Goal: Check status: Check status

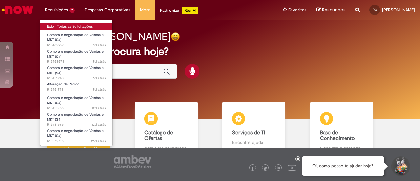
click at [64, 25] on link "Exibir Todas as Solicitações" at bounding box center [76, 26] width 72 height 7
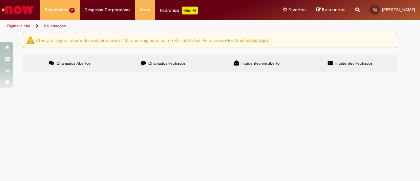
click at [0, 0] on span "Splash Original - GEO NE" at bounding box center [0, 0] width 0 height 0
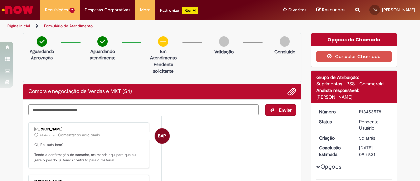
click at [250, 110] on textarea "Digite sua mensagem aqui..." at bounding box center [143, 109] width 230 height 11
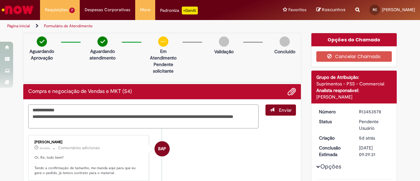
type textarea "**********"
click at [280, 110] on span "Enviar" at bounding box center [285, 110] width 13 height 6
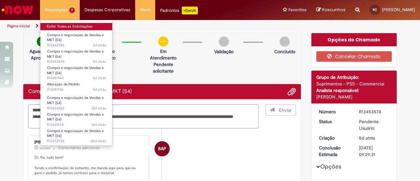
click at [57, 26] on link "Exibir Todas as Solicitações" at bounding box center [76, 26] width 72 height 7
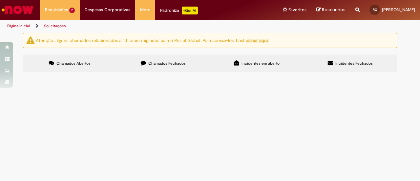
click at [0, 0] on span "Compra e negociação de Vendas e MKT (S4)" at bounding box center [0, 0] width 0 height 0
click at [0, 0] on span "Compra Patagônia" at bounding box center [0, 0] width 0 height 0
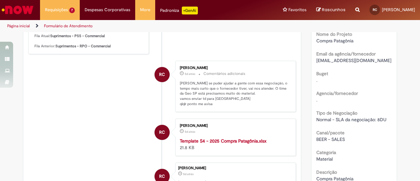
scroll to position [178, 0]
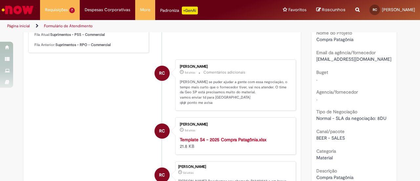
click at [244, 136] on strong "Template S4 - 2025 Compra Patagônia.xlsx" at bounding box center [223, 139] width 87 height 6
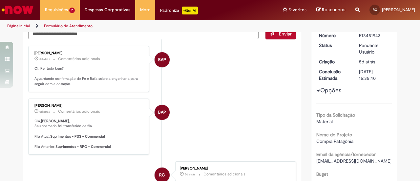
scroll to position [0, 0]
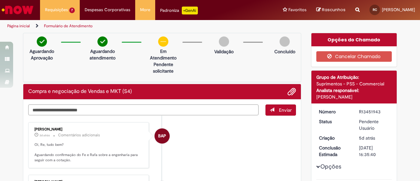
click at [221, 106] on textarea "Digite sua mensagem aqui..." at bounding box center [143, 109] width 230 height 11
type textarea "*"
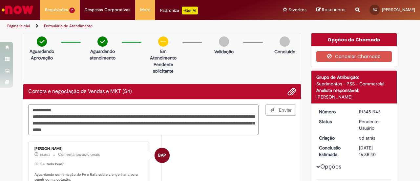
type textarea "**********"
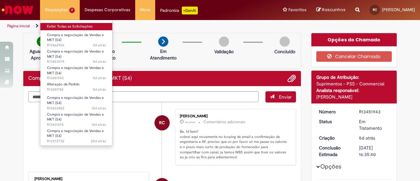
click at [60, 27] on link "Exibir Todas as Solicitações" at bounding box center [76, 26] width 72 height 7
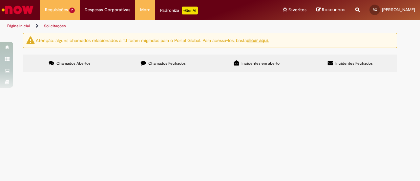
click at [0, 0] on span "Ola pessoal, por favor criar esse pedido de correção. obrigada!" at bounding box center [0, 0] width 0 height 0
click at [0, 0] on span "Alteração de Pedido" at bounding box center [0, 0] width 0 height 0
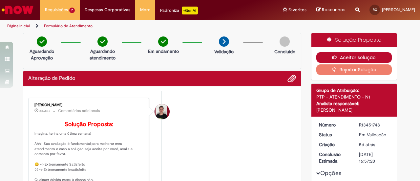
click at [343, 56] on button "Aceitar solução" at bounding box center [354, 57] width 76 height 10
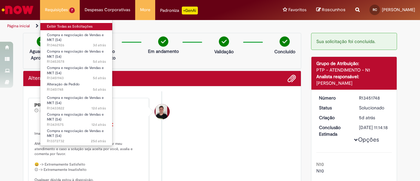
click at [68, 24] on link "Exibir Todas as Solicitações" at bounding box center [76, 26] width 72 height 7
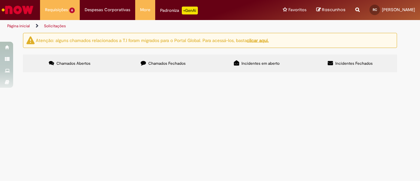
click at [0, 0] on span "Compra e negociação de Vendas e MKT (S4)" at bounding box center [0, 0] width 0 height 0
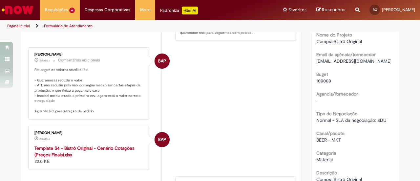
scroll to position [145, 0]
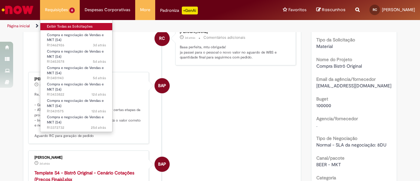
click at [70, 24] on link "Exibir Todas as Solicitações" at bounding box center [76, 26] width 72 height 7
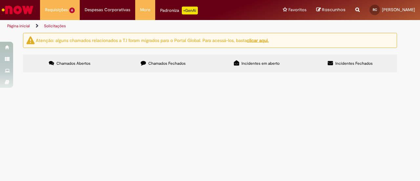
drag, startPoint x: 269, startPoint y: 112, endPoint x: 191, endPoint y: 113, distance: 77.4
click at [0, 0] on td "Projeto Cervegela e Balde BUD - 2026" at bounding box center [0, 0] width 0 height 0
copy span "Projeto Cervegela e Balde BUD - 2026"
drag, startPoint x: 239, startPoint y: 127, endPoint x: 193, endPoint y: 125, distance: 46.6
click at [0, 0] on td "Splash Original - GEO NE" at bounding box center [0, 0] width 0 height 0
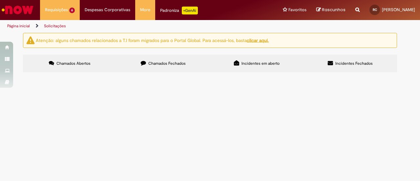
copy span "Splash Original - GEO NE"
drag, startPoint x: 226, startPoint y: 137, endPoint x: 188, endPoint y: 137, distance: 38.0
click at [0, 0] on tr "R13451943 Compra e negociação de Vendas e MKT (S4) Compra Patagônia Em Tratamen…" at bounding box center [0, 0] width 0 height 0
copy tr "Compra Patagônia"
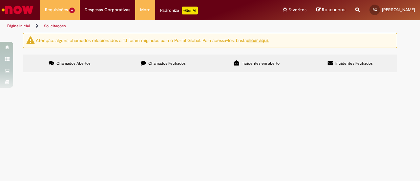
scroll to position [23, 0]
